Goal: Task Accomplishment & Management: Use online tool/utility

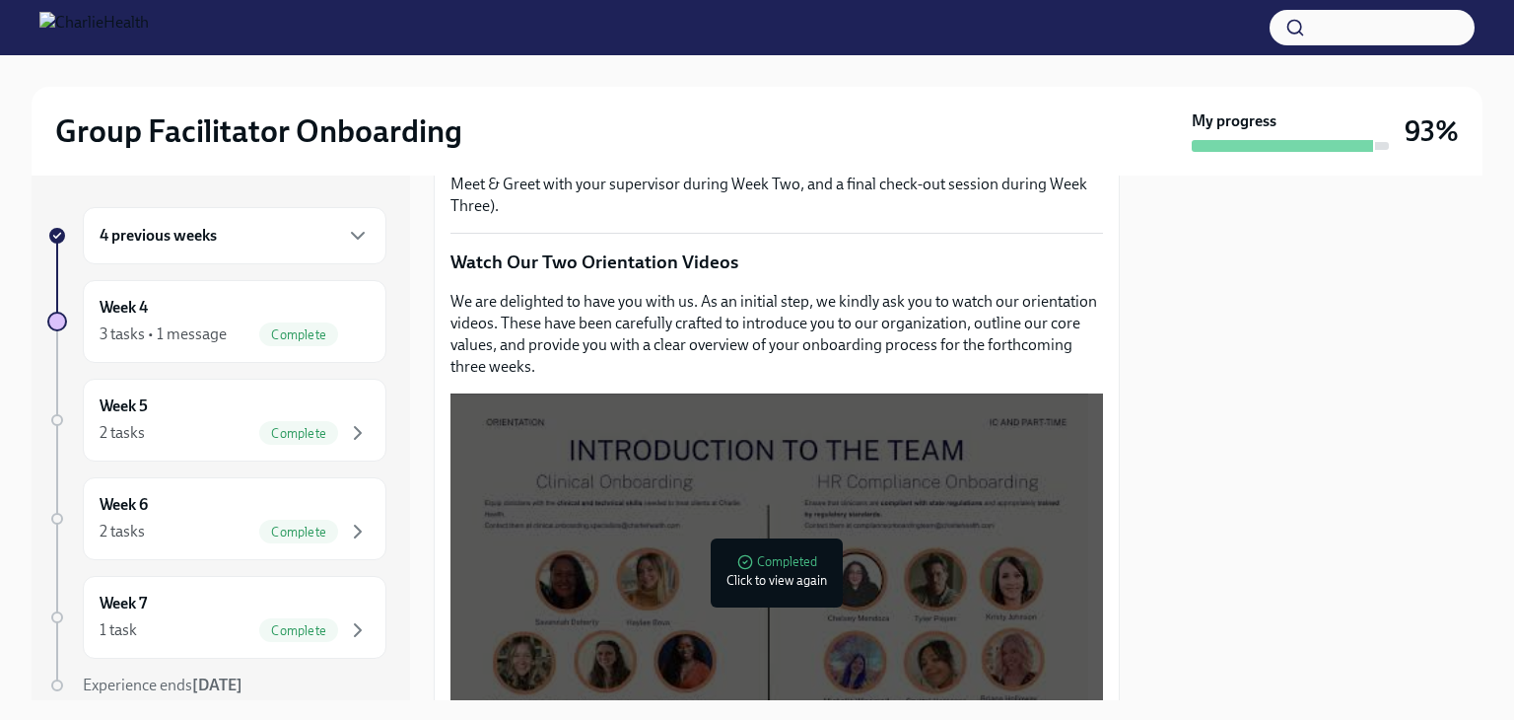
scroll to position [986, 0]
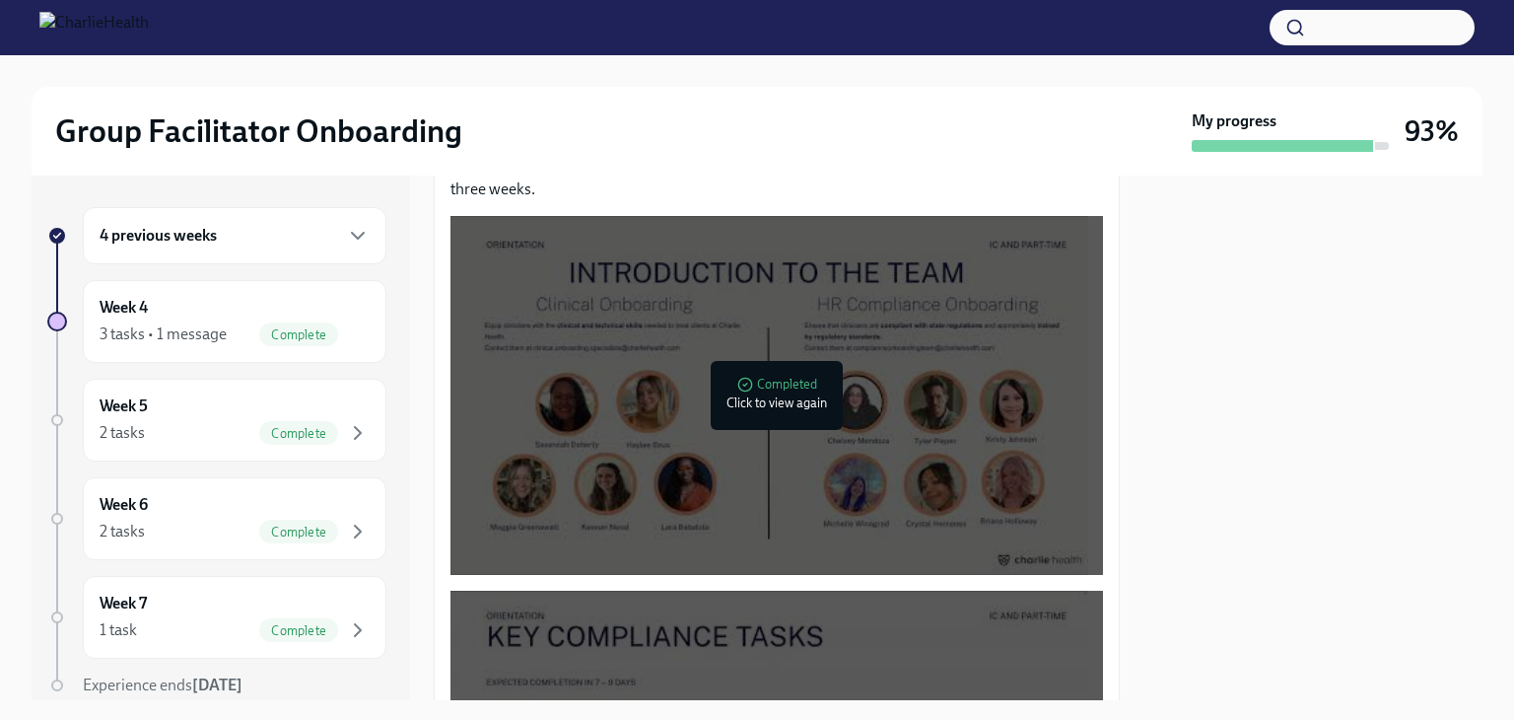
click at [280, 243] on div "4 previous weeks" at bounding box center [235, 236] width 270 height 24
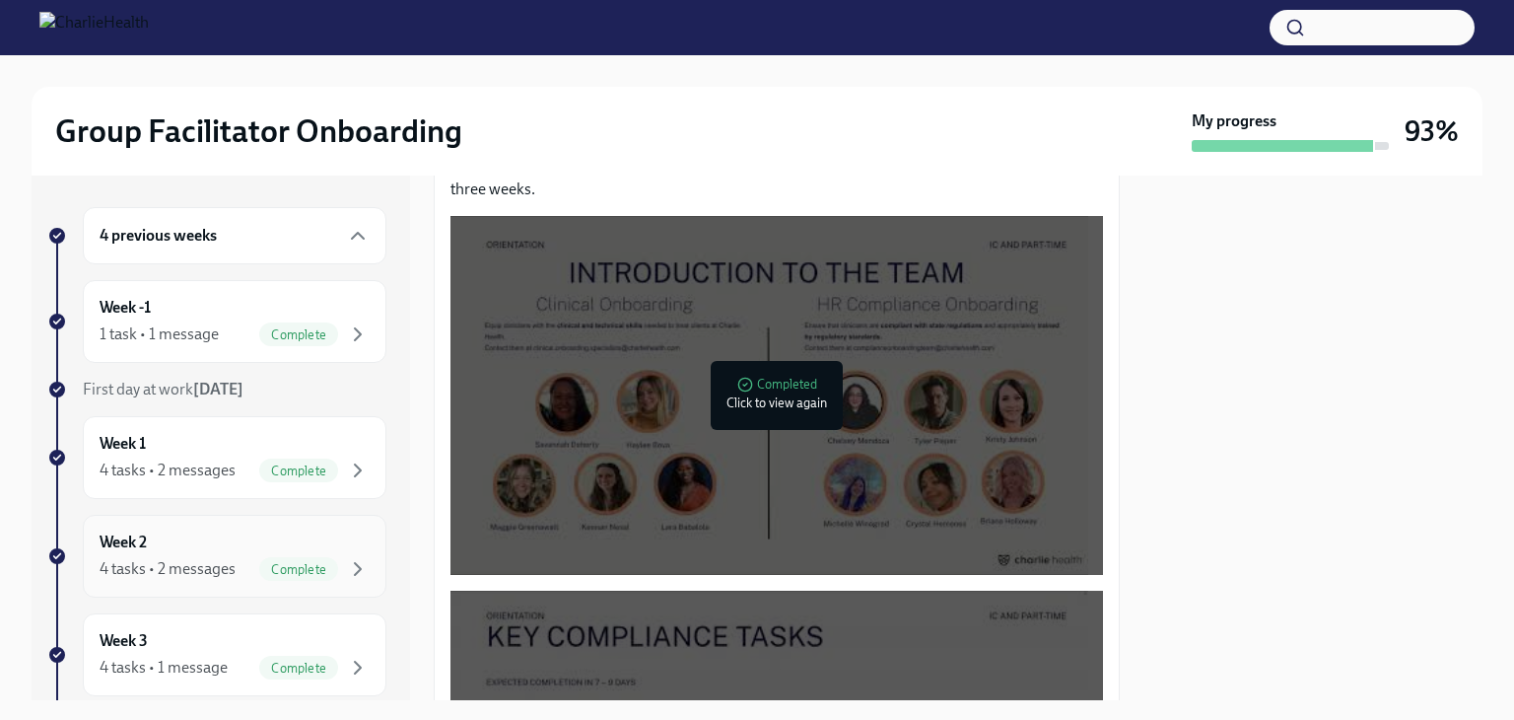
click at [185, 548] on div "Week 2 4 tasks • 2 messages Complete" at bounding box center [235, 555] width 270 height 49
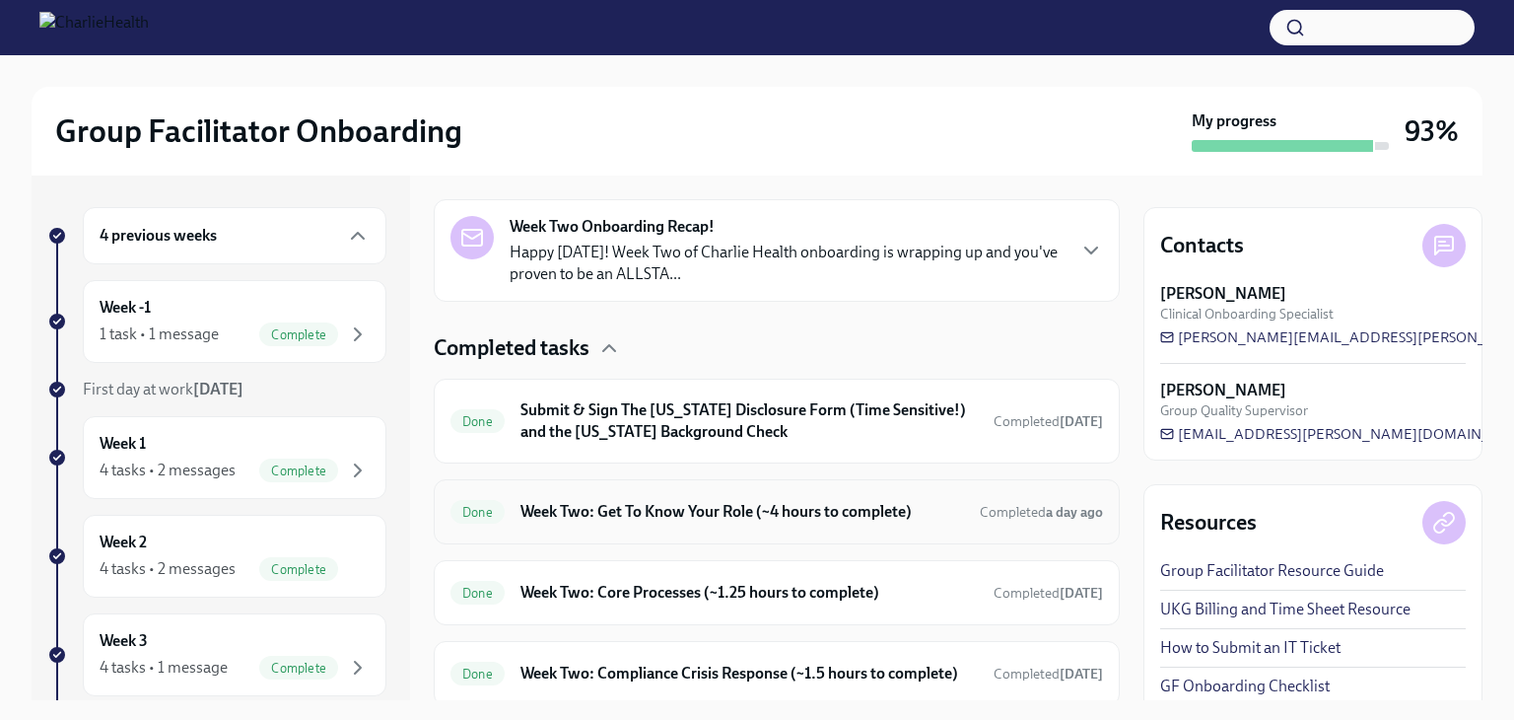
scroll to position [560, 0]
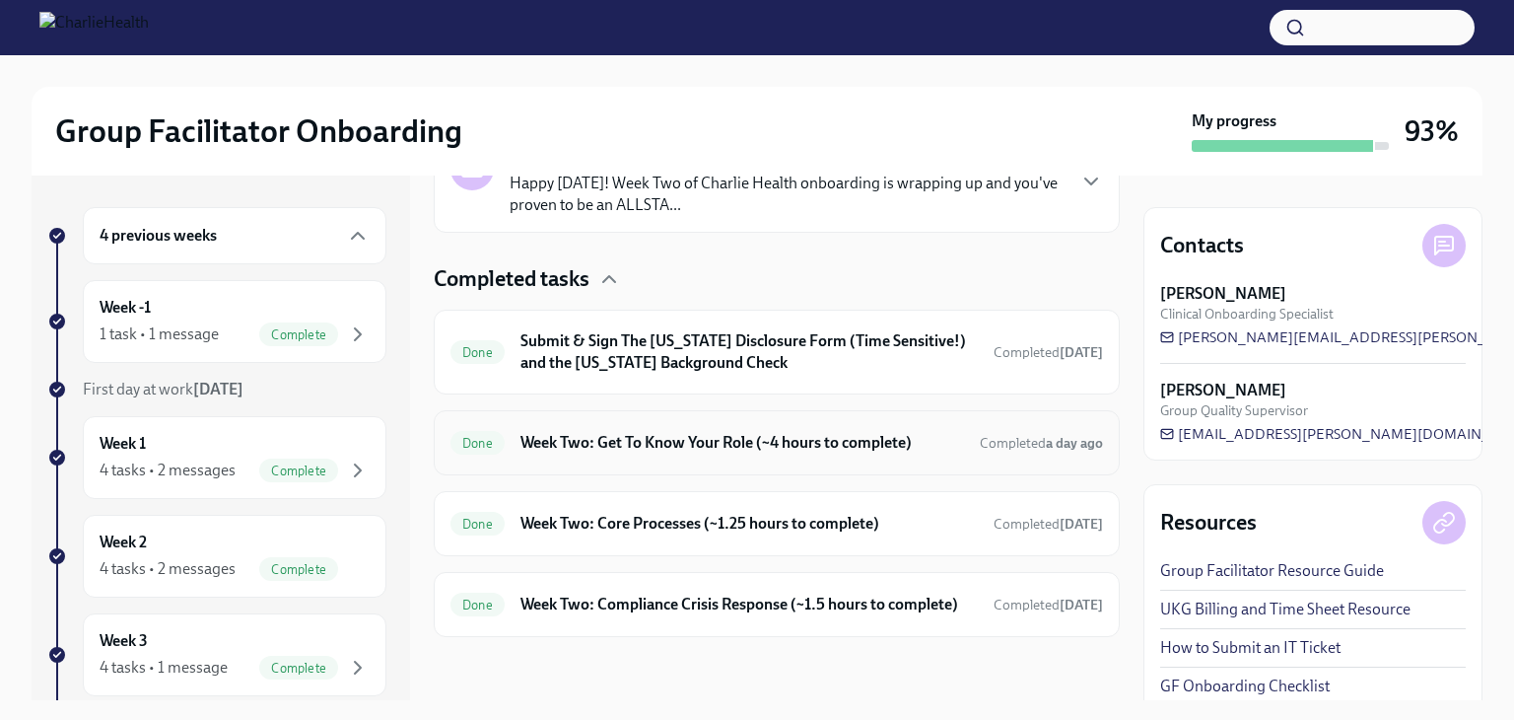
click at [754, 432] on h6 "Week Two: Get To Know Your Role (~4 hours to complete)" at bounding box center [743, 443] width 444 height 22
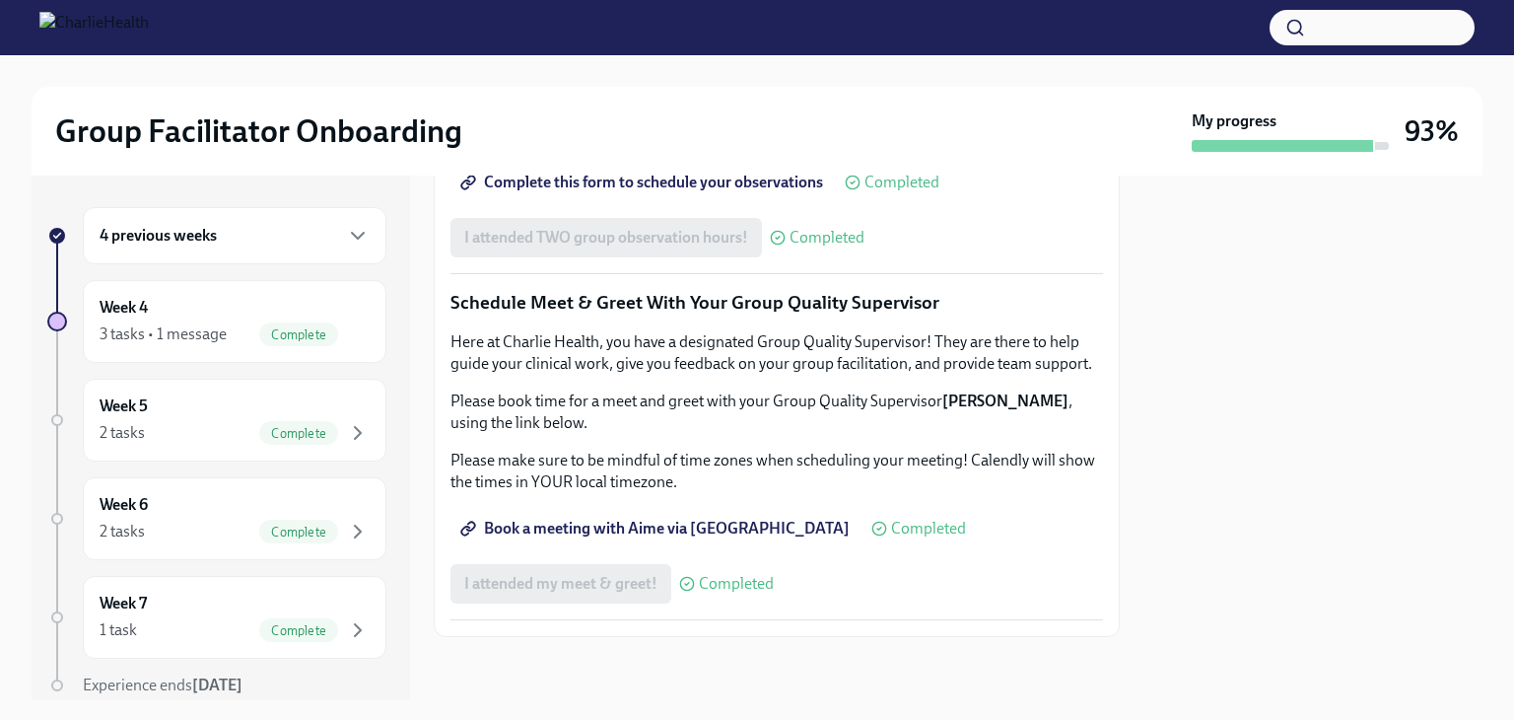
scroll to position [1909, 0]
click at [716, 534] on span "Book a meeting with Aime via [GEOGRAPHIC_DATA]" at bounding box center [656, 529] width 385 height 20
click at [850, 115] on div "Group Facilitator Onboarding" at bounding box center [619, 130] width 1129 height 39
click at [659, 524] on span "Book a meeting with Aime via [GEOGRAPHIC_DATA]" at bounding box center [656, 529] width 385 height 20
